Goal: Check status: Check status

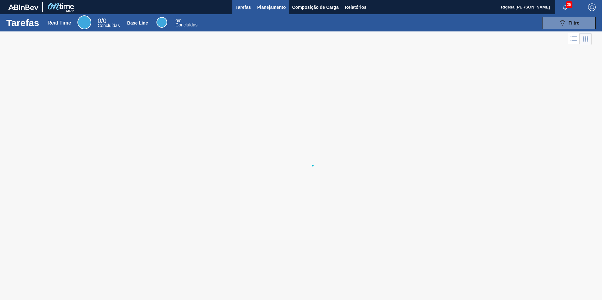
click at [265, 6] on span "Planejamento" at bounding box center [271, 7] width 29 height 8
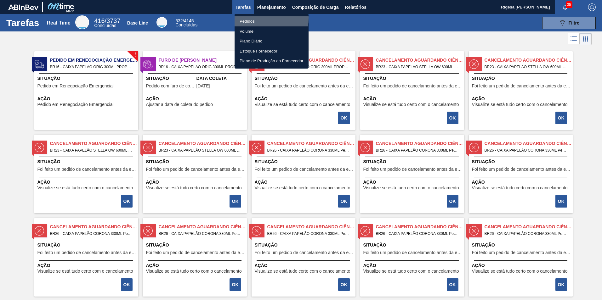
click at [251, 18] on li "Pedidos" at bounding box center [271, 21] width 74 height 10
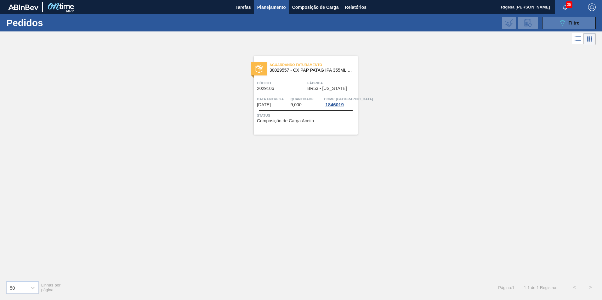
click at [570, 20] on div "089F7B8B-B2A5-4AFE-B5C0-19BA573D28AC Filtro" at bounding box center [568, 23] width 21 height 8
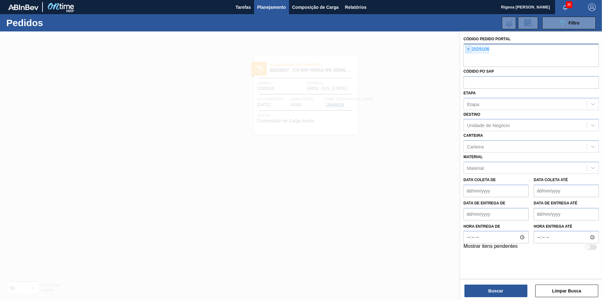
click at [467, 48] on span "×" at bounding box center [468, 50] width 6 height 8
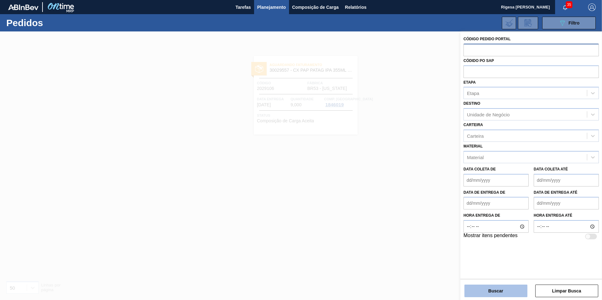
click at [488, 291] on button "Buscar" at bounding box center [495, 291] width 63 height 13
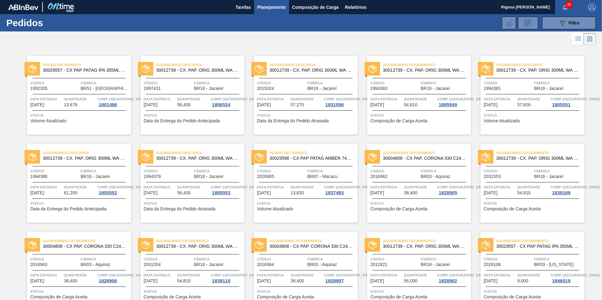
click at [90, 71] on span "30029557 - CX PAP PATAG IPA 355ML C12 NIV24" at bounding box center [84, 70] width 83 height 5
click at [567, 22] on div "089F7B8B-B2A5-4AFE-B5C0-19BA573D28AC Filtro" at bounding box center [568, 23] width 21 height 8
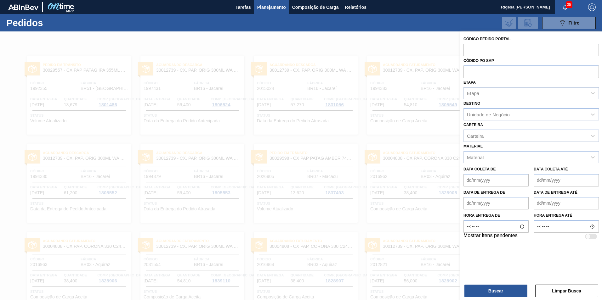
click at [499, 91] on div "Etapa" at bounding box center [525, 93] width 123 height 9
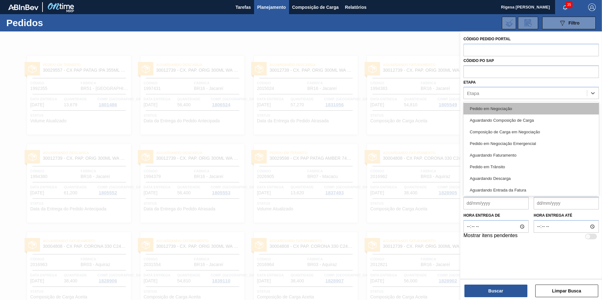
click at [493, 106] on div "Pedido em Negociação" at bounding box center [530, 109] width 135 height 12
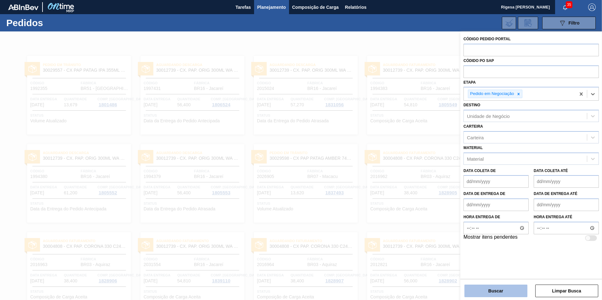
click at [501, 294] on button "Buscar" at bounding box center [495, 291] width 63 height 13
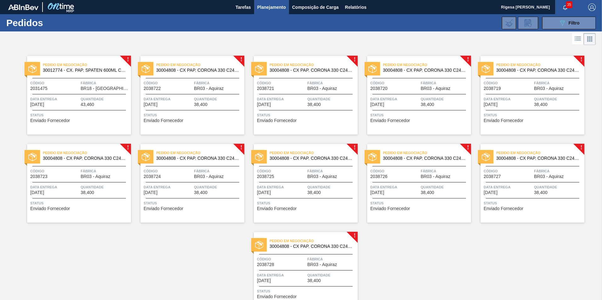
click at [86, 75] on div "Pedido em Negociação 30012774 - CX. PAP. SPATEN 600ML C12 429 Código 2031475 Fá…" at bounding box center [79, 95] width 104 height 79
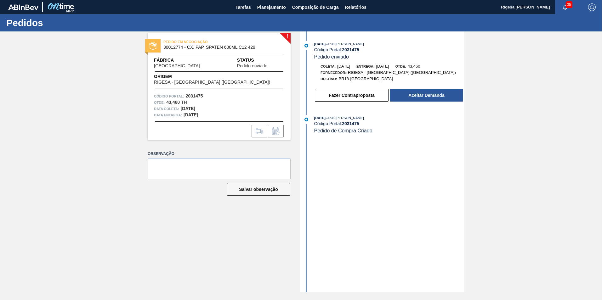
click at [165, 47] on span "30012774 - CX. PAP. SPATEN 600ML C12 429" at bounding box center [220, 47] width 114 height 5
drag, startPoint x: 183, startPoint y: 48, endPoint x: 163, endPoint y: 48, distance: 19.5
click at [163, 48] on div "PEDIDO EM NEGOCIAÇÃO 30012774 - CX. PAP. SPATEN 600ML C12 429" at bounding box center [219, 45] width 143 height 14
copy span "30012774"
click at [427, 92] on button "Aceitar Demanda" at bounding box center [426, 95] width 73 height 13
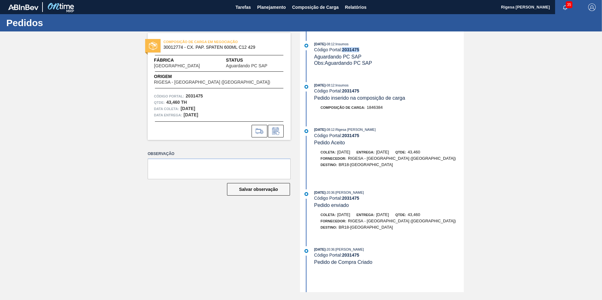
drag, startPoint x: 359, startPoint y: 50, endPoint x: 342, endPoint y: 50, distance: 17.0
click at [342, 50] on div "Código Portal: 2031475" at bounding box center [389, 49] width 150 height 5
copy div "2031475"
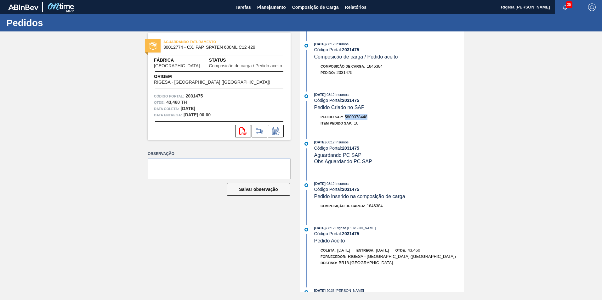
drag, startPoint x: 346, startPoint y: 116, endPoint x: 368, endPoint y: 118, distance: 22.7
click at [368, 118] on div "Pedido SAP: 5800378448" at bounding box center [389, 117] width 150 height 6
copy span "5800378448"
click at [263, 8] on span "Planejamento" at bounding box center [271, 7] width 29 height 8
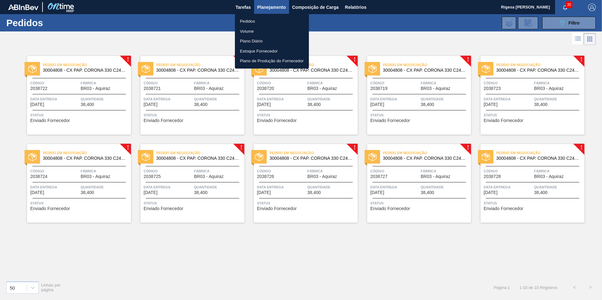
click at [63, 80] on div at bounding box center [301, 150] width 602 height 300
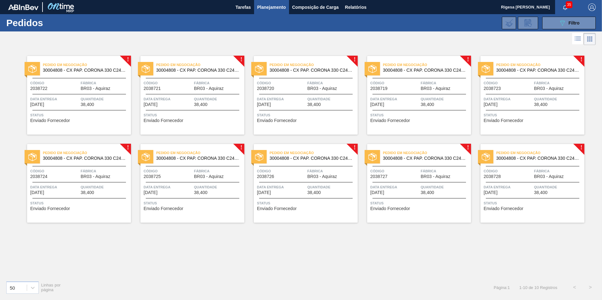
click at [88, 67] on span "Pedido em Negociação" at bounding box center [87, 65] width 88 height 6
click at [196, 87] on span "BR03 - Aquiraz" at bounding box center [209, 88] width 30 height 5
click at [320, 85] on span "Fábrica" at bounding box center [331, 83] width 49 height 6
click at [412, 88] on div "Código 2038719" at bounding box center [394, 85] width 49 height 11
click at [538, 94] on div at bounding box center [532, 94] width 93 height 0
